Goal: Task Accomplishment & Management: Manage account settings

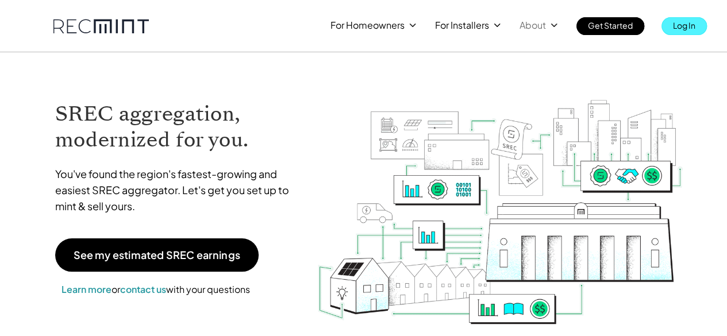
click at [663, 31] on link "Log In" at bounding box center [683, 26] width 45 height 18
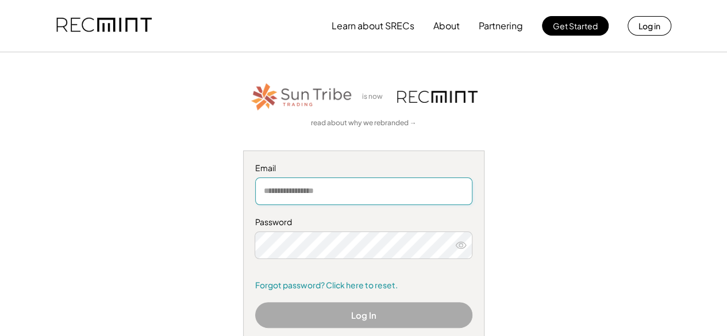
click at [373, 198] on input "email" at bounding box center [363, 191] width 217 height 28
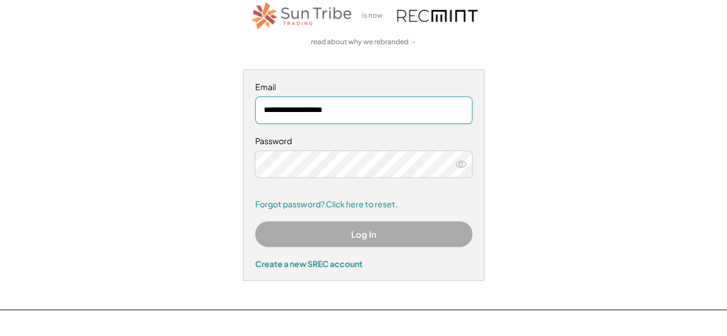
type input "**********"
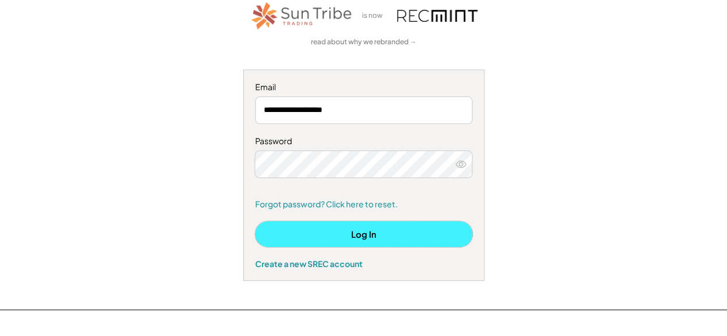
click at [403, 226] on button "Log In" at bounding box center [363, 234] width 217 height 26
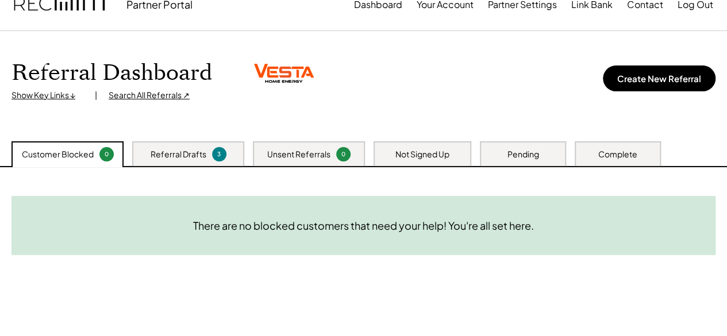
scroll to position [28, 0]
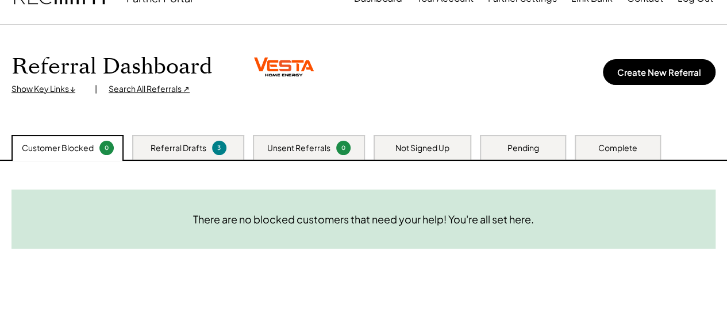
click at [662, 86] on div "Referral Dashboard Show Key Links ↓ | Search All Referrals ↗ Create New Referral" at bounding box center [363, 73] width 704 height 41
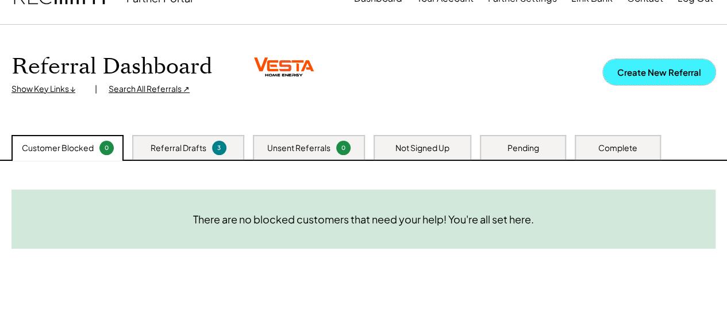
click at [688, 66] on button "Create New Referral" at bounding box center [659, 72] width 113 height 26
click at [683, 80] on button "Create New Referral" at bounding box center [659, 72] width 113 height 26
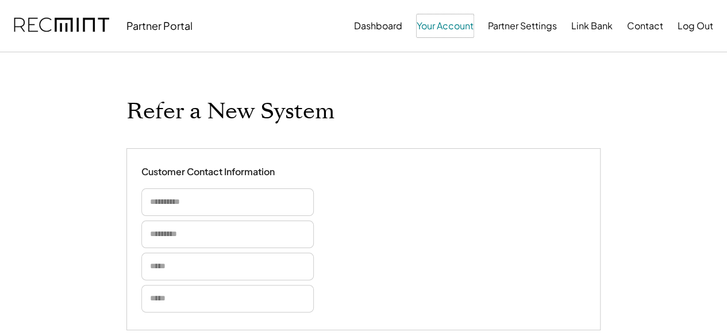
click at [450, 21] on button "Your Account" at bounding box center [444, 25] width 57 height 23
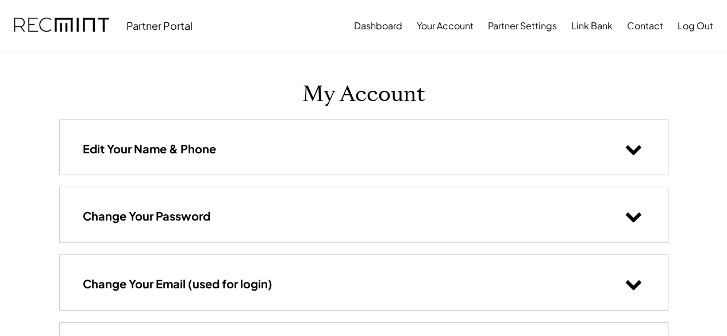
drag, startPoint x: 404, startPoint y: 25, endPoint x: 386, endPoint y: 27, distance: 18.5
click at [386, 27] on div "Dashboard Your Account Partner Settings Link Bank Contact Log Out" at bounding box center [533, 25] width 359 height 23
click at [386, 27] on button "Dashboard" at bounding box center [378, 25] width 48 height 23
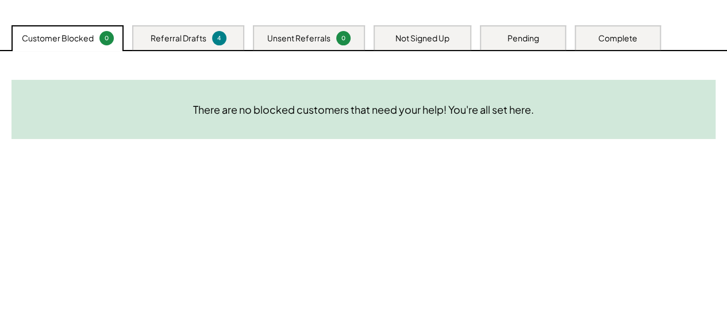
scroll to position [138, 0]
click at [593, 34] on div "Complete" at bounding box center [617, 37] width 86 height 25
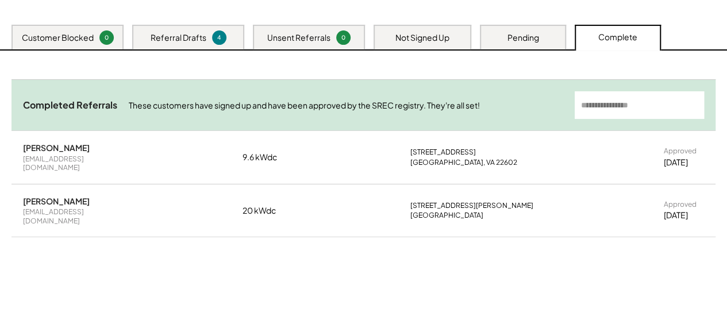
click at [537, 51] on div "Need System Details These customers need your help with completing the system d…" at bounding box center [363, 194] width 727 height 287
click at [522, 36] on div "Pending" at bounding box center [523, 37] width 32 height 11
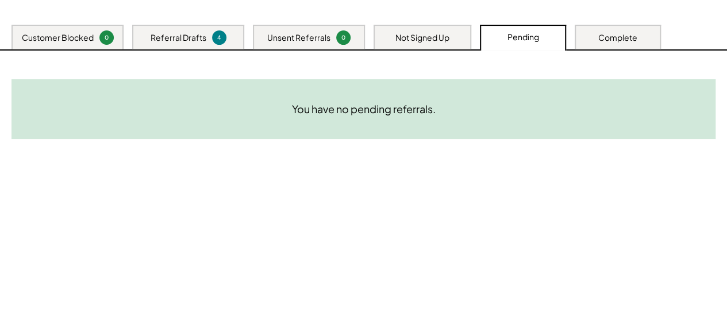
click at [429, 29] on div "Not Signed Up" at bounding box center [422, 37] width 98 height 25
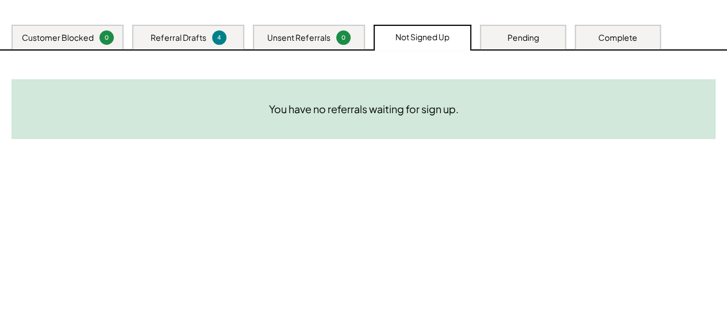
click at [214, 41] on div "4" at bounding box center [219, 37] width 11 height 9
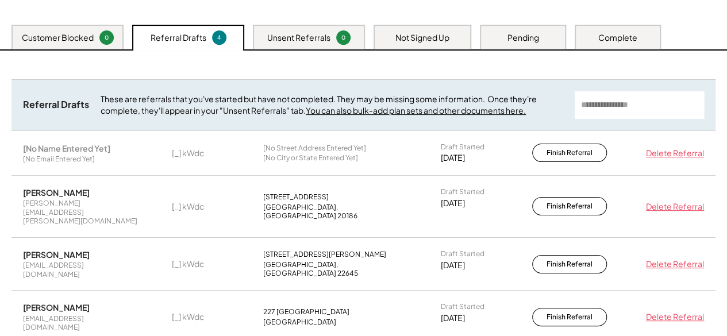
click at [665, 149] on div "Delete Referral" at bounding box center [671, 153] width 63 height 11
